Goal: Information Seeking & Learning: Learn about a topic

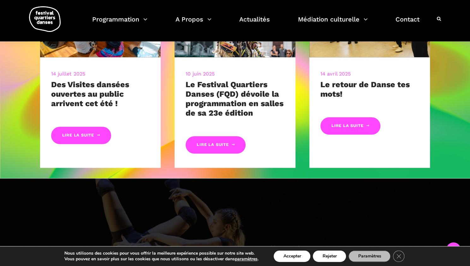
scroll to position [253, 0]
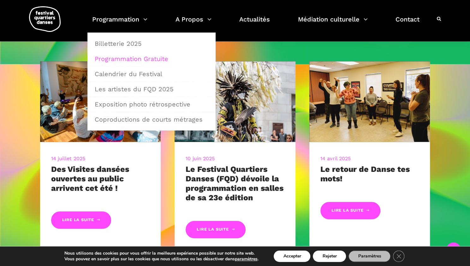
click at [120, 58] on link "Programmation Gratuite" at bounding box center [151, 58] width 121 height 15
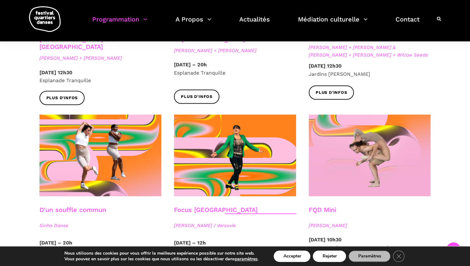
scroll to position [634, 0]
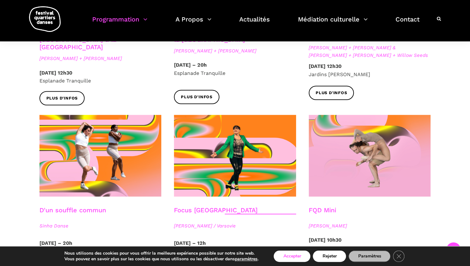
click at [298, 257] on button "Accepter" at bounding box center [292, 256] width 37 height 11
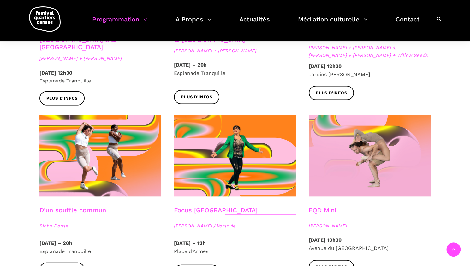
scroll to position [753, 0]
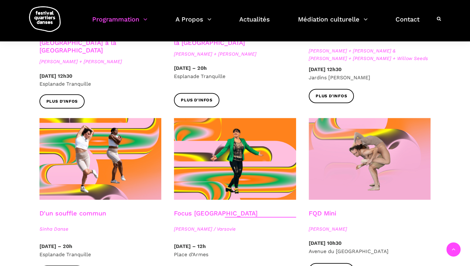
scroll to position [632, 0]
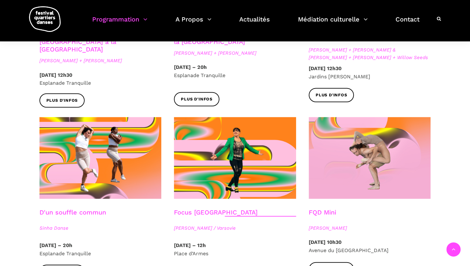
click at [35, 106] on div "Vitrine Internationale : Traversées de Vancouver à la Suède Linus Jansner + Reb…" at bounding box center [100, 28] width 135 height 178
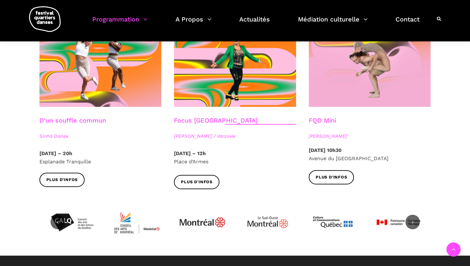
scroll to position [821, 0]
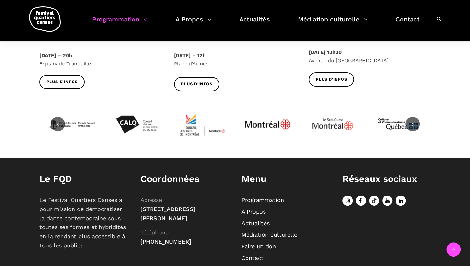
click at [406, 118] on link at bounding box center [413, 124] width 15 height 15
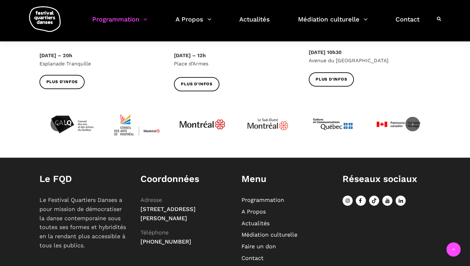
click at [406, 118] on link at bounding box center [413, 124] width 15 height 15
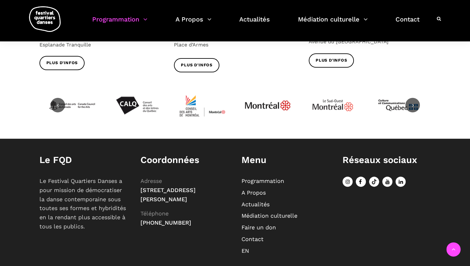
scroll to position [855, 0]
